Goal: Download file/media

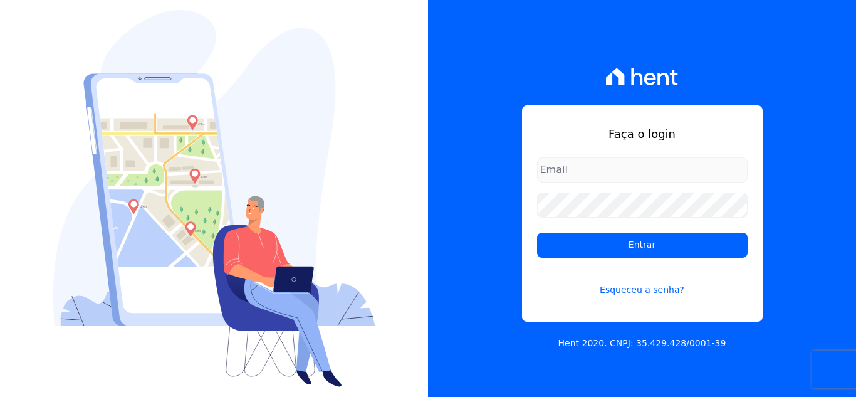
click at [574, 174] on input "email" at bounding box center [642, 169] width 211 height 25
type input "[PERSON_NAME][EMAIL_ADDRESS][PERSON_NAME][DOMAIN_NAME]"
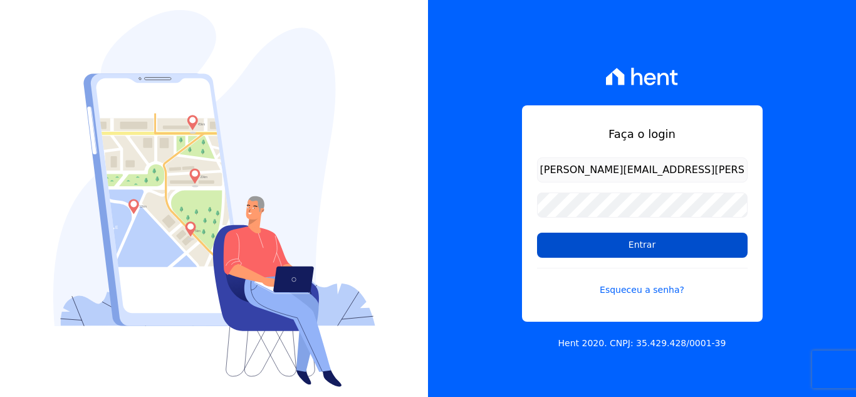
click at [664, 248] on input "Entrar" at bounding box center [642, 245] width 211 height 25
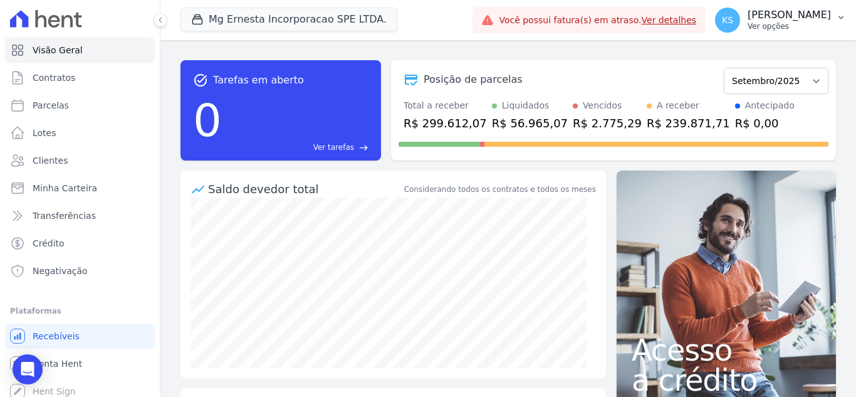
click at [803, 24] on p "Ver opções" at bounding box center [789, 26] width 83 height 10
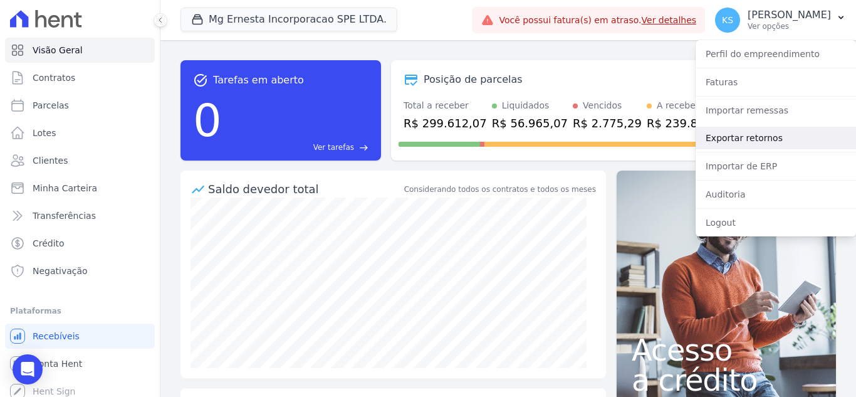
click at [771, 135] on link "Exportar retornos" at bounding box center [776, 138] width 160 height 23
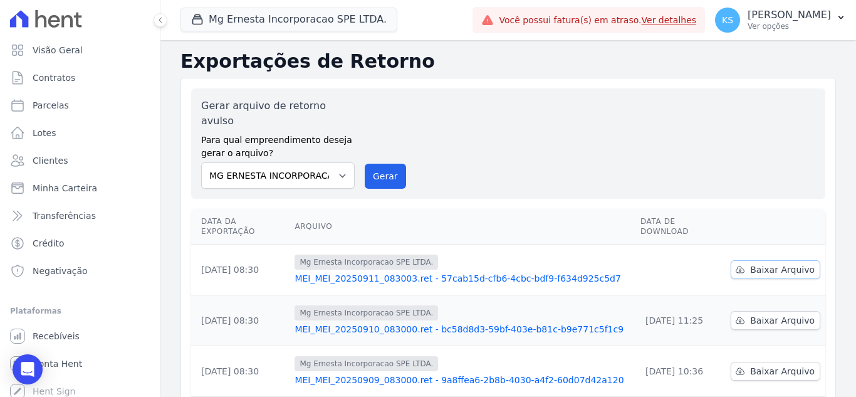
drag, startPoint x: 777, startPoint y: 245, endPoint x: 769, endPoint y: 253, distance: 11.1
click at [775, 263] on span "Baixar Arquivo" at bounding box center [782, 269] width 65 height 13
